Goal: Navigation & Orientation: Find specific page/section

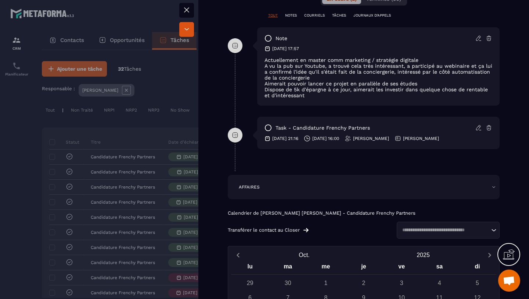
scroll to position [575, 0]
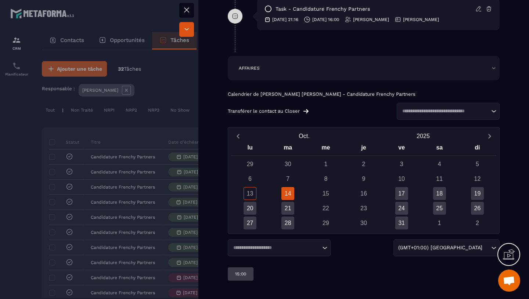
click at [293, 191] on div "14" at bounding box center [288, 193] width 13 height 13
click at [327, 250] on icon "Search for option" at bounding box center [324, 247] width 7 height 7
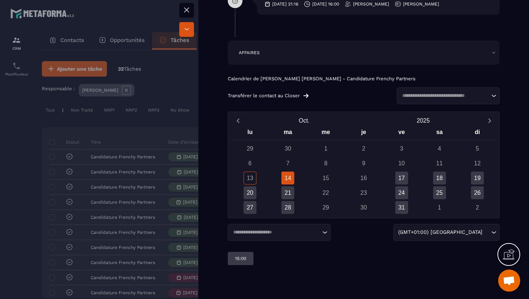
click at [327, 236] on icon "Search for option" at bounding box center [324, 231] width 7 height 7
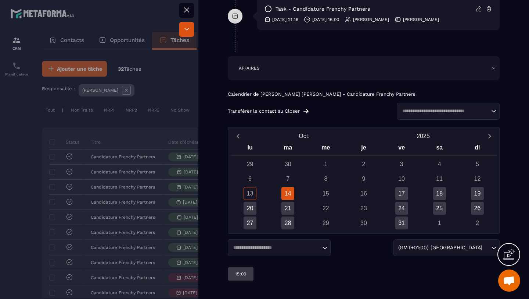
click at [327, 250] on icon "Search for option" at bounding box center [324, 247] width 7 height 7
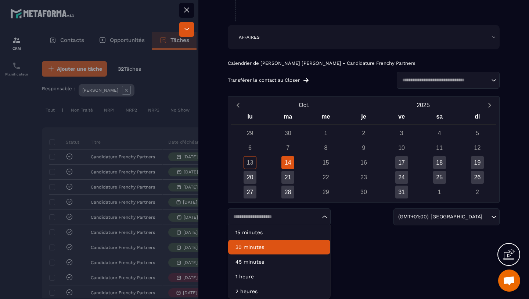
scroll to position [606, 0]
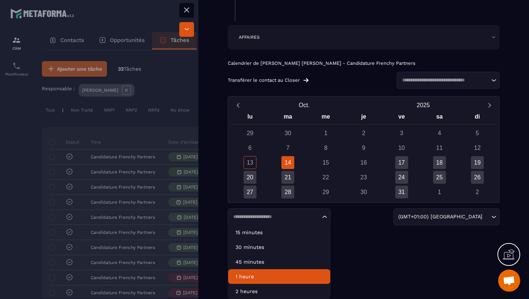
click at [280, 276] on p "1 heure" at bounding box center [280, 275] width 88 height 7
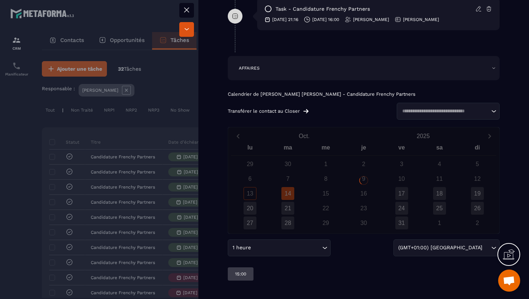
scroll to position [575, 0]
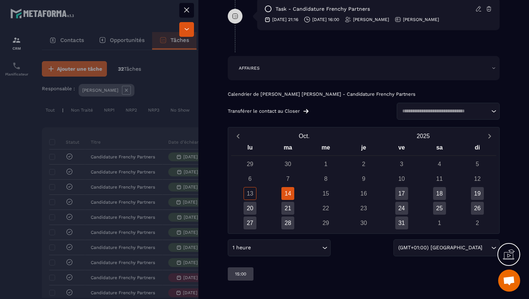
click at [297, 251] on input "Search for option" at bounding box center [287, 247] width 68 height 8
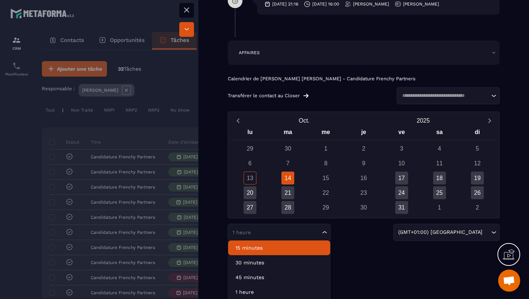
click at [261, 255] on li "15 minutes" at bounding box center [279, 247] width 102 height 15
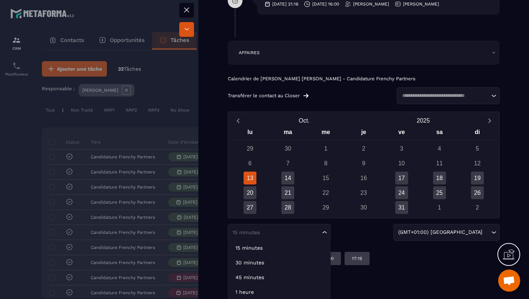
click at [289, 240] on div "15 minutes Loading..." at bounding box center [279, 232] width 103 height 17
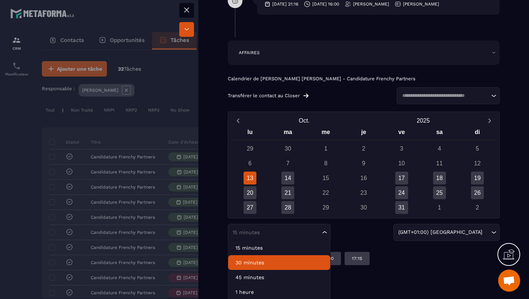
click at [258, 266] on p "30 minutes" at bounding box center [280, 261] width 88 height 7
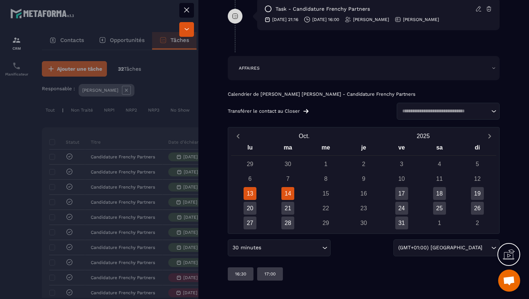
click at [286, 198] on div "14" at bounding box center [288, 193] width 13 height 13
click at [273, 240] on div "30 minutes Loading..." at bounding box center [279, 247] width 103 height 17
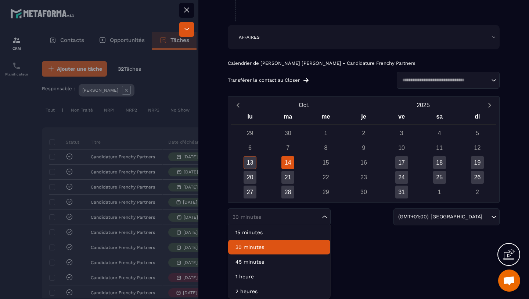
scroll to position [606, 0]
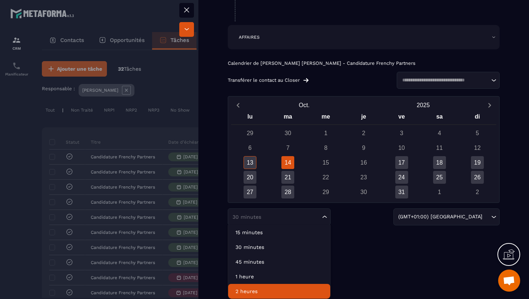
click at [252, 285] on li "2 heures" at bounding box center [279, 291] width 102 height 15
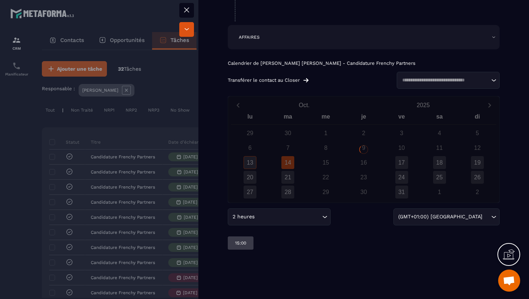
scroll to position [575, 0]
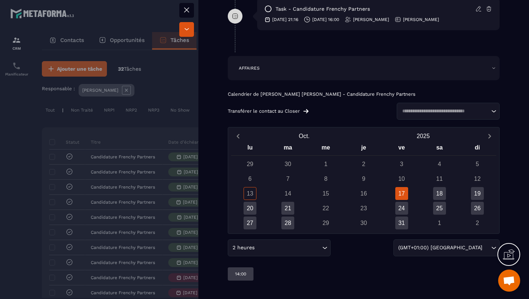
click at [26, 139] on div at bounding box center [264, 149] width 529 height 299
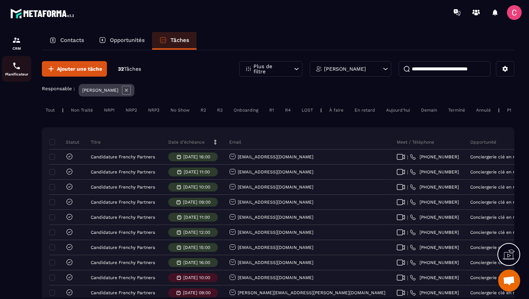
click at [22, 69] on div "Planificateur" at bounding box center [16, 68] width 29 height 15
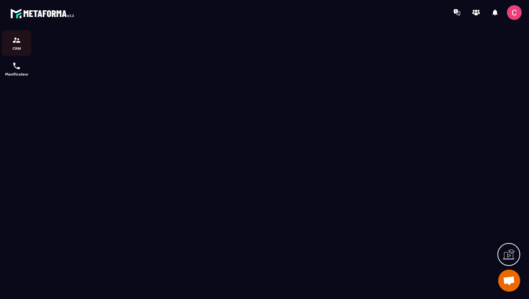
click at [13, 43] on img at bounding box center [16, 40] width 9 height 9
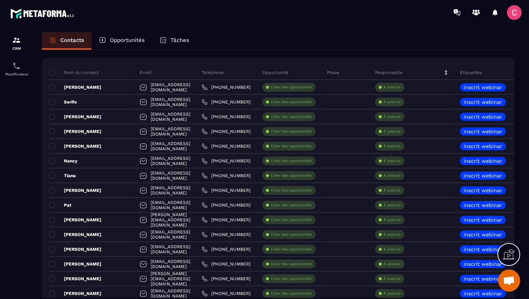
click at [180, 40] on p "Tâches" at bounding box center [180, 40] width 19 height 7
